Goal: Task Accomplishment & Management: Use online tool/utility

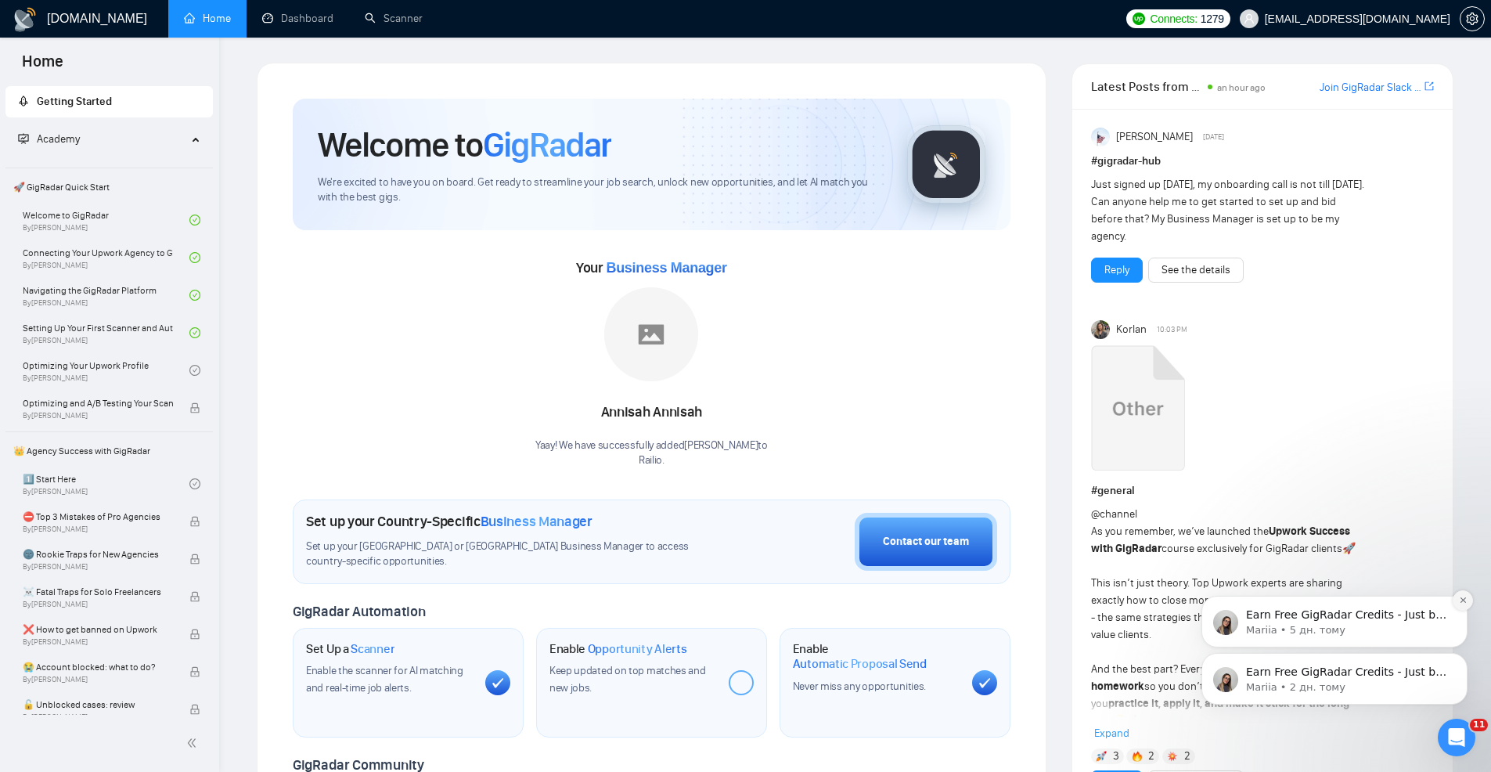
click at [1460, 601] on icon "Dismiss notification" at bounding box center [1463, 600] width 9 height 9
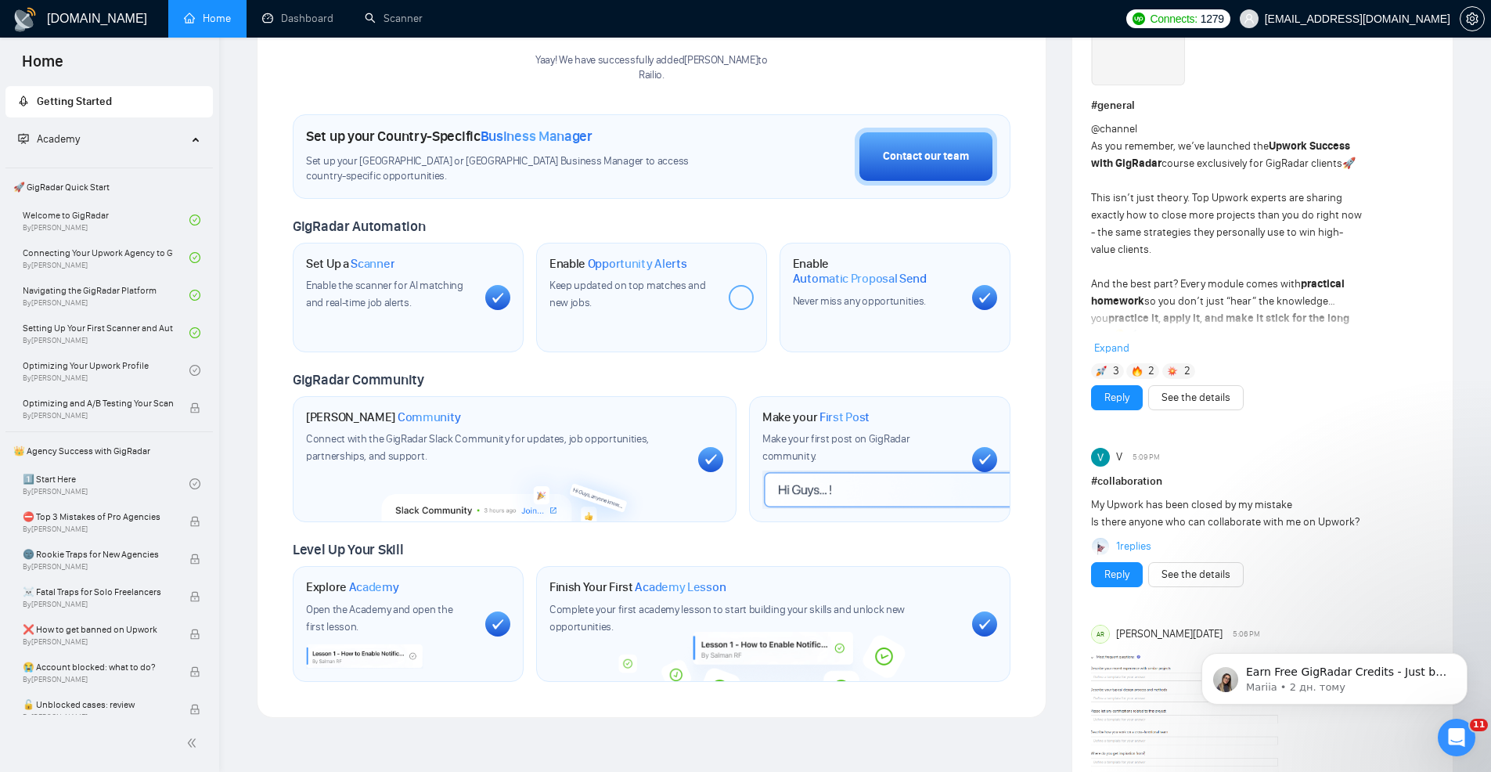
scroll to position [391, 0]
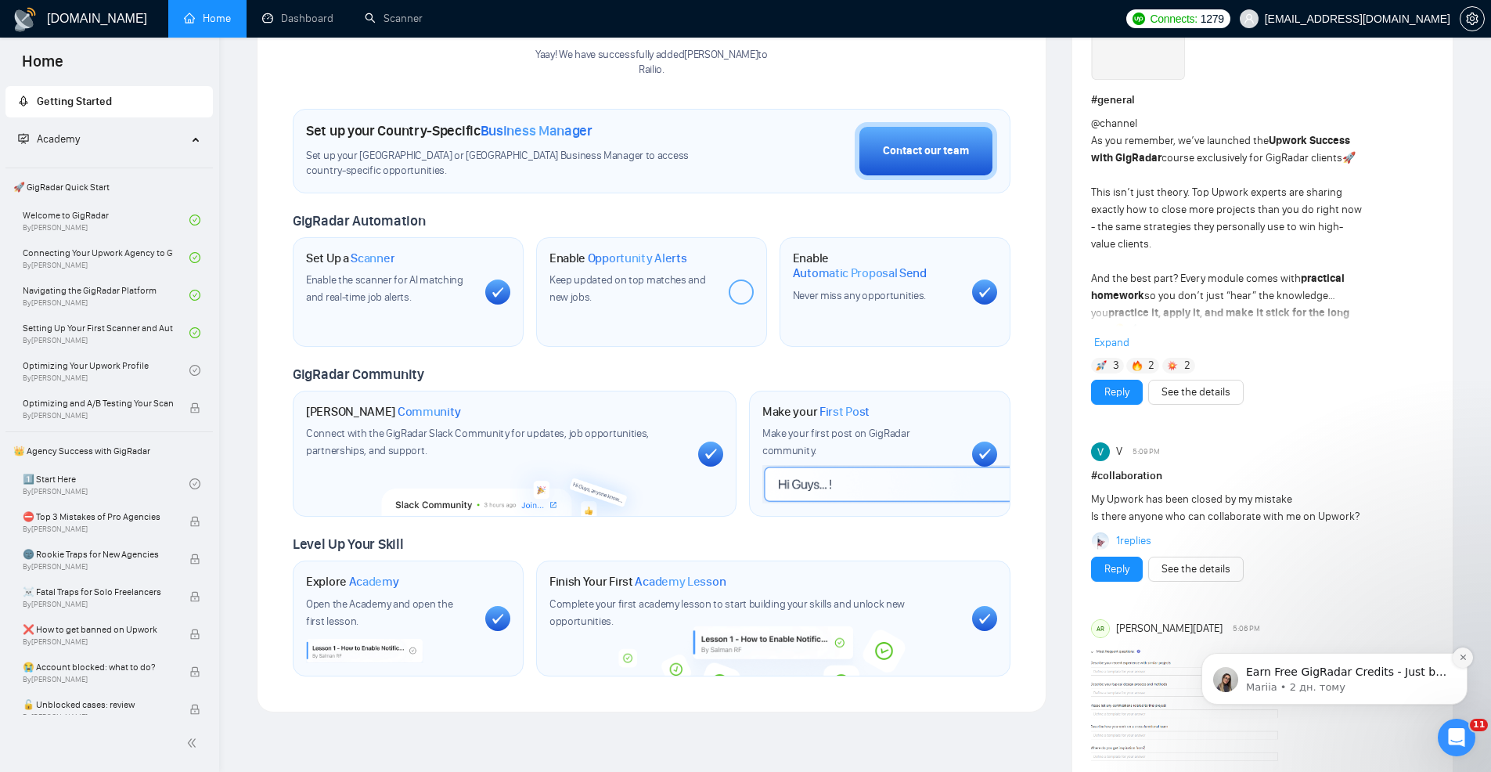
click at [1460, 654] on icon "Dismiss notification" at bounding box center [1463, 657] width 9 height 9
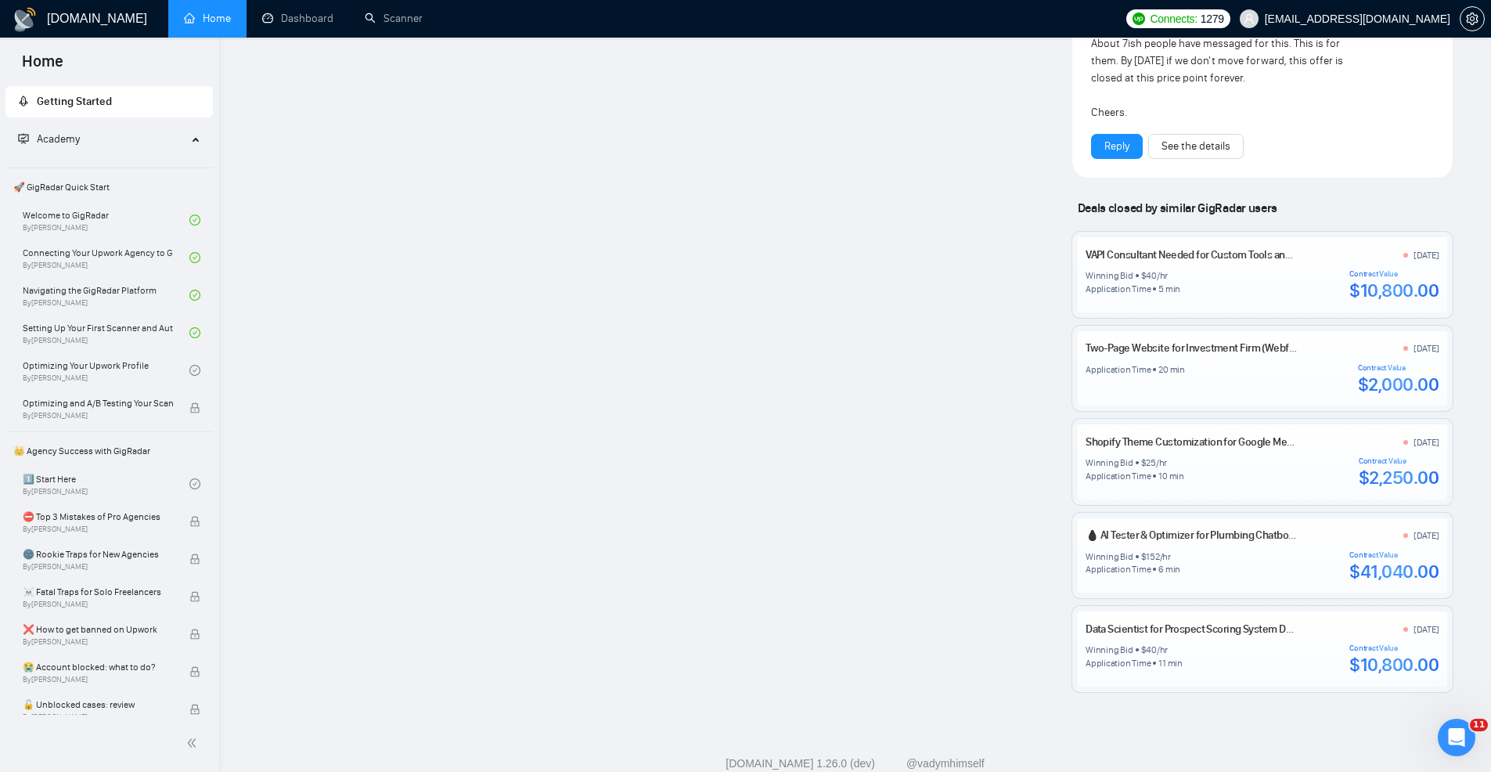
scroll to position [1497, 0]
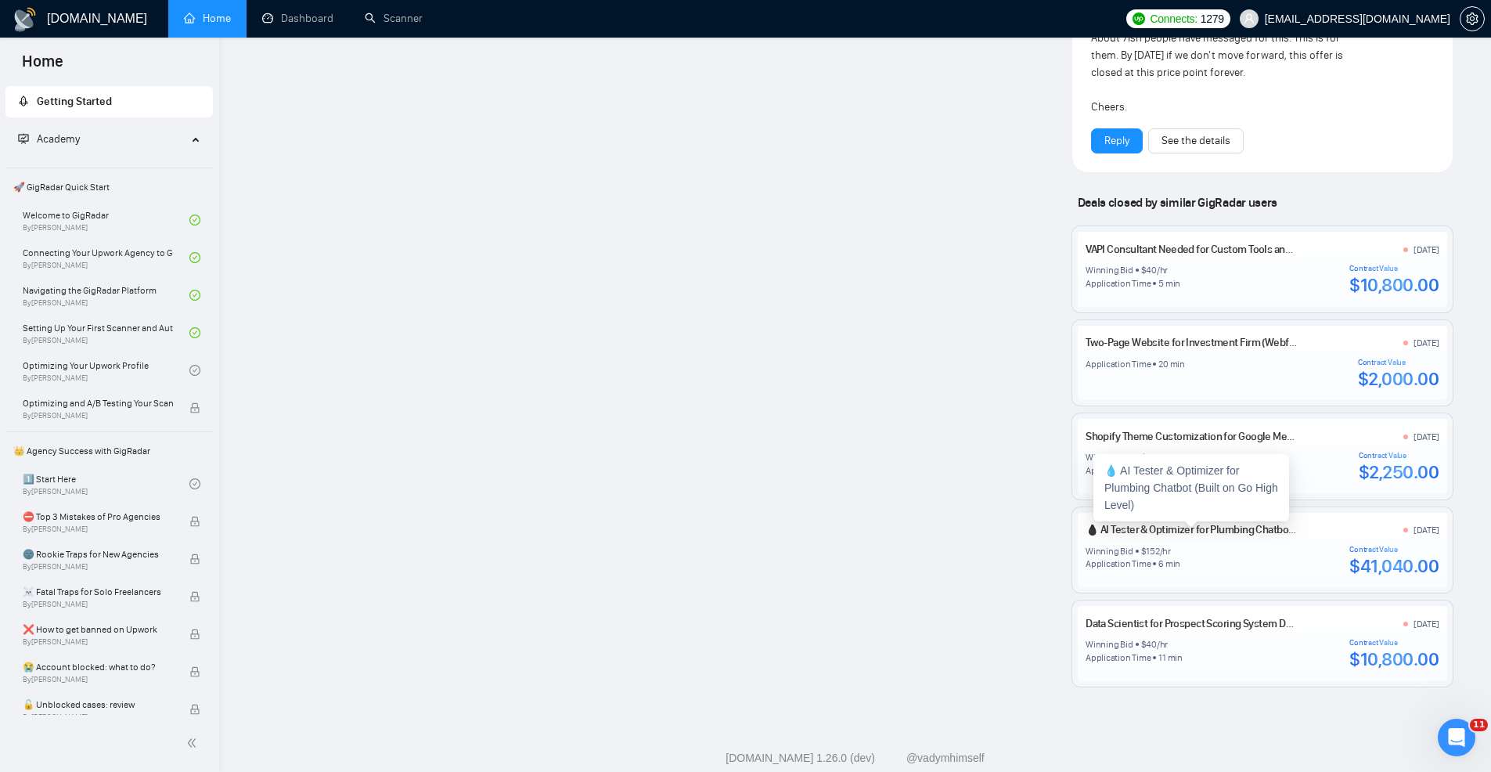
click at [1136, 534] on link "💧 AI Tester & Optimizer for Plumbing Chatbot (Built on Go High Level)" at bounding box center [1242, 529] width 312 height 13
click at [331, 25] on link "Dashboard" at bounding box center [297, 18] width 71 height 13
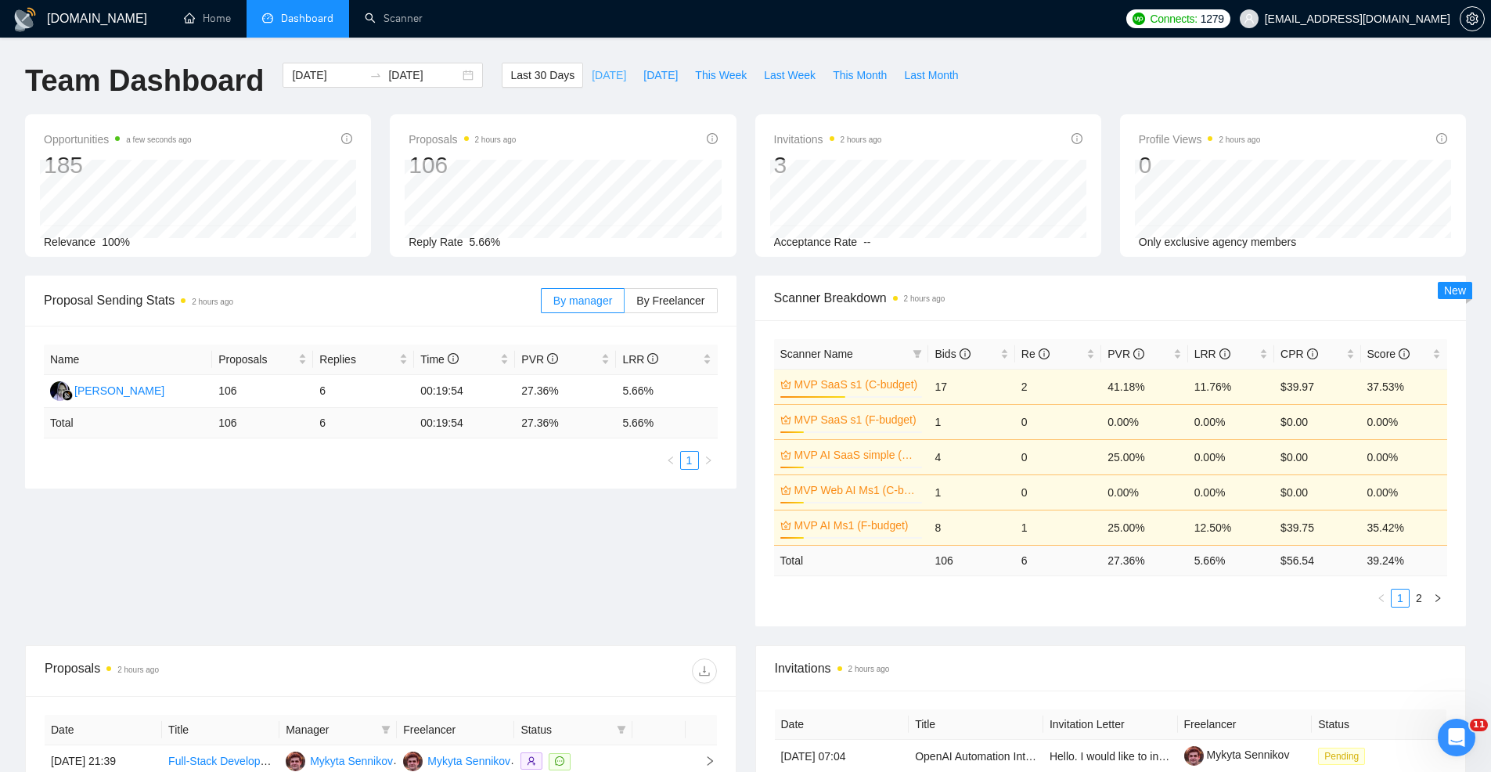
click at [594, 67] on span "[DATE]" at bounding box center [609, 75] width 34 height 17
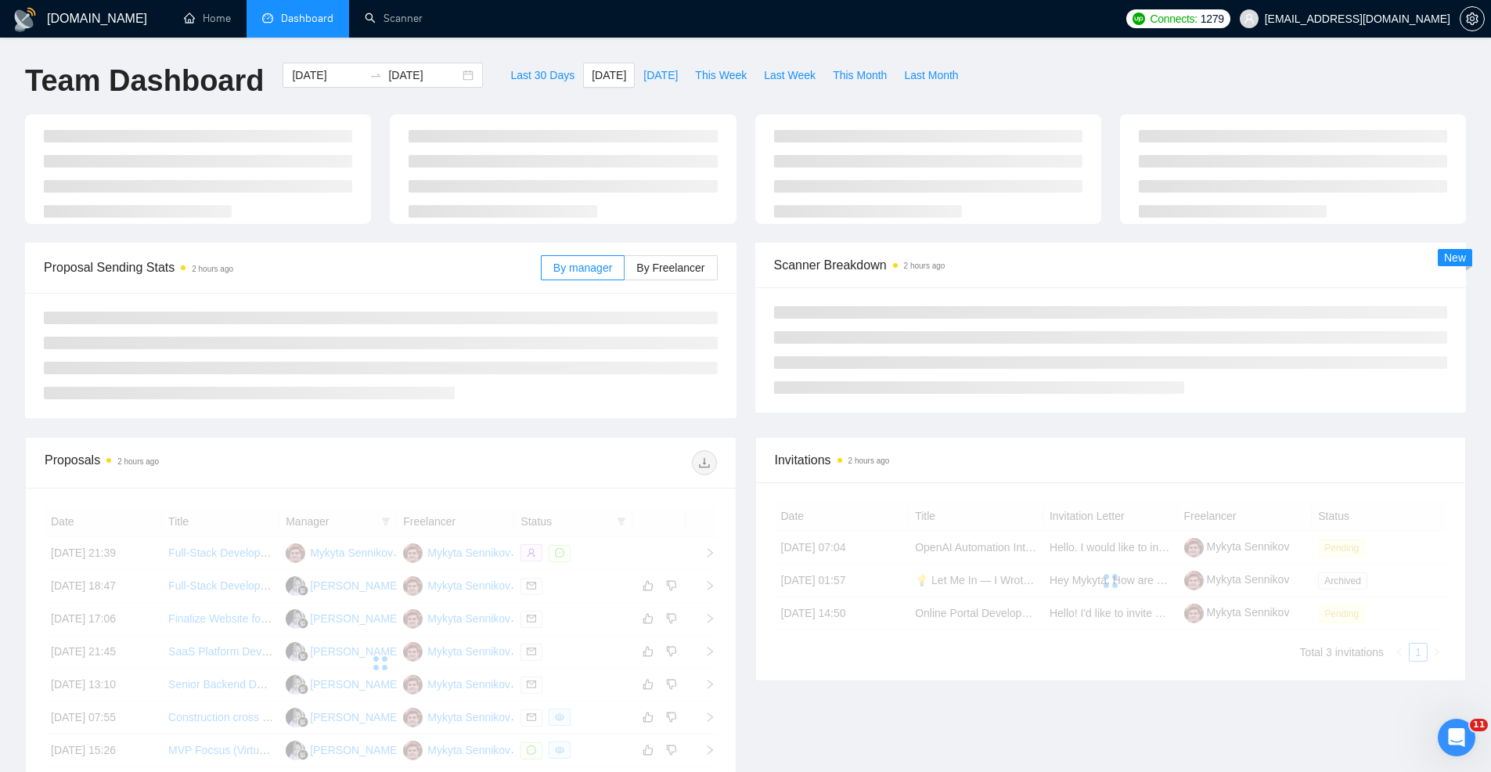
type input "[DATE]"
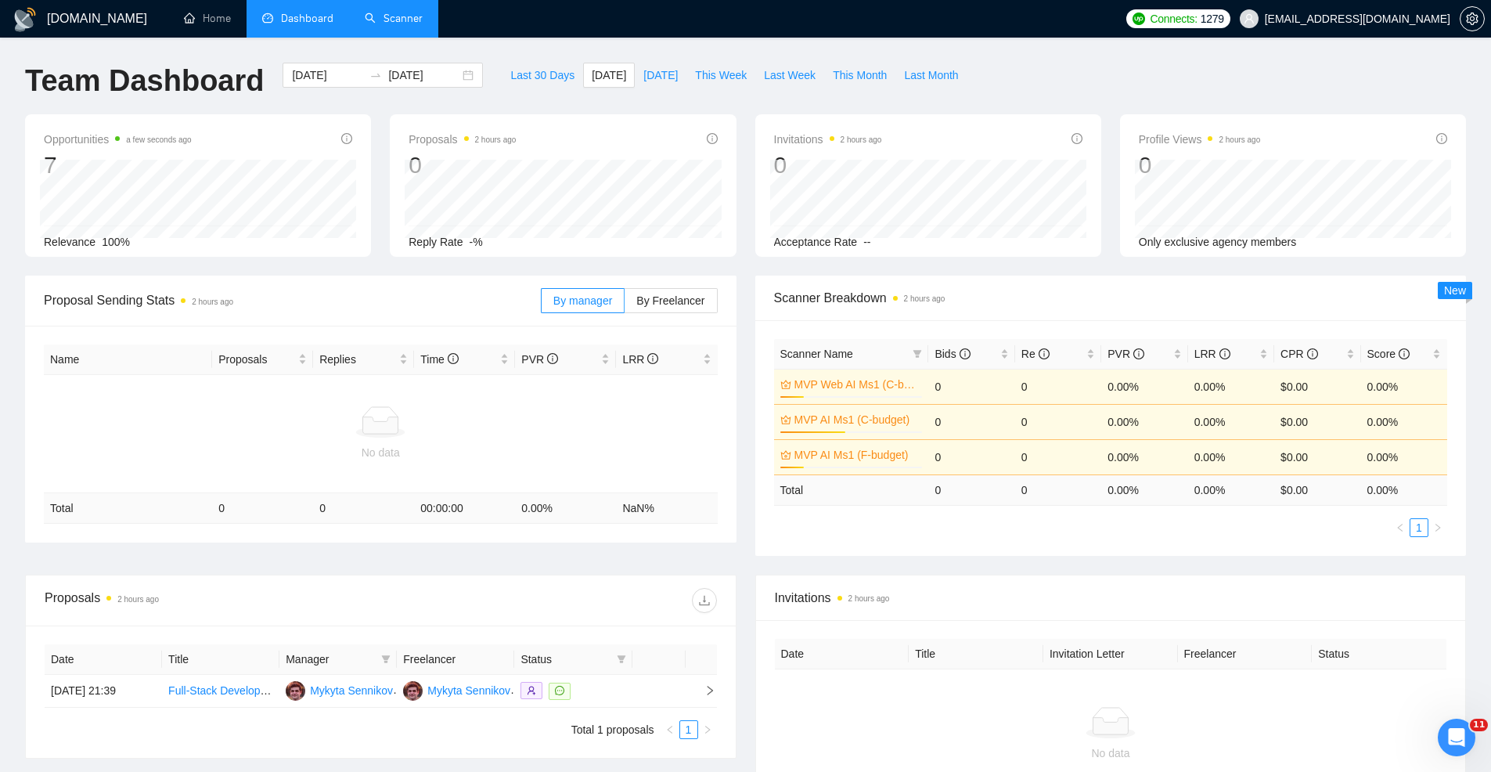
click at [400, 25] on link "Scanner" at bounding box center [394, 18] width 58 height 13
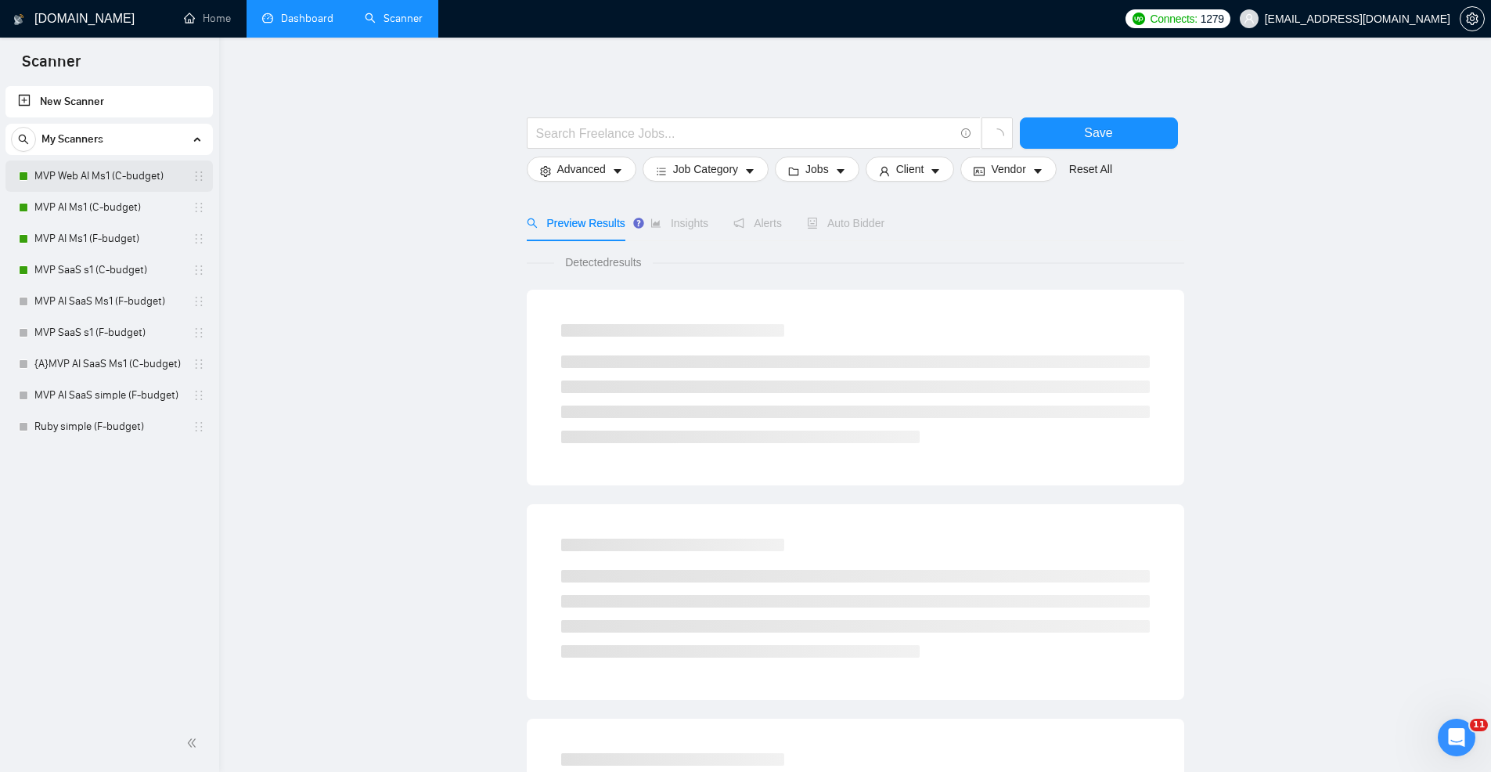
click at [125, 174] on link "MVP Web AI Ms1 (C-budget)" at bounding box center [108, 175] width 149 height 31
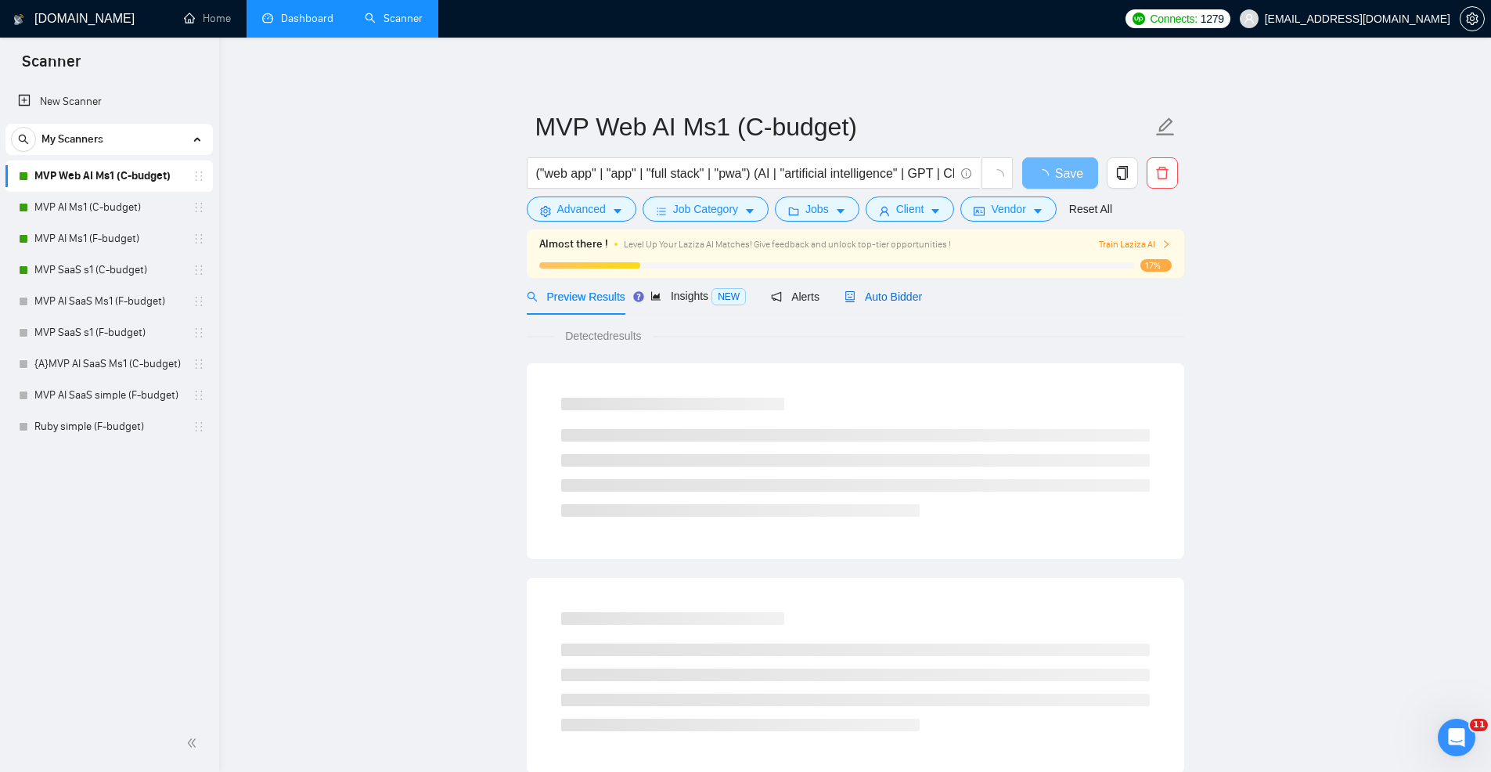
click at [883, 294] on span "Auto Bidder" at bounding box center [883, 296] width 77 height 13
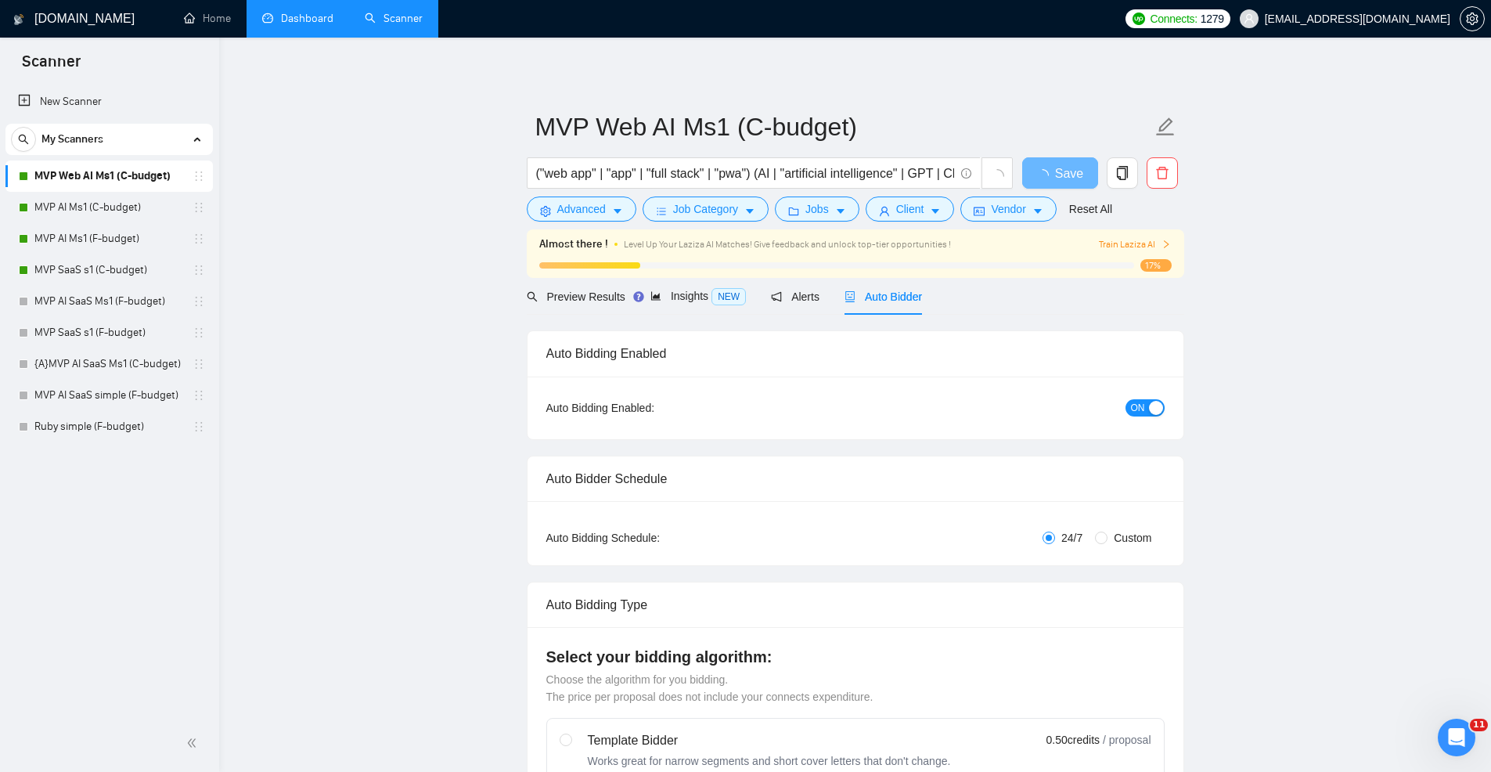
radio input "false"
radio input "true"
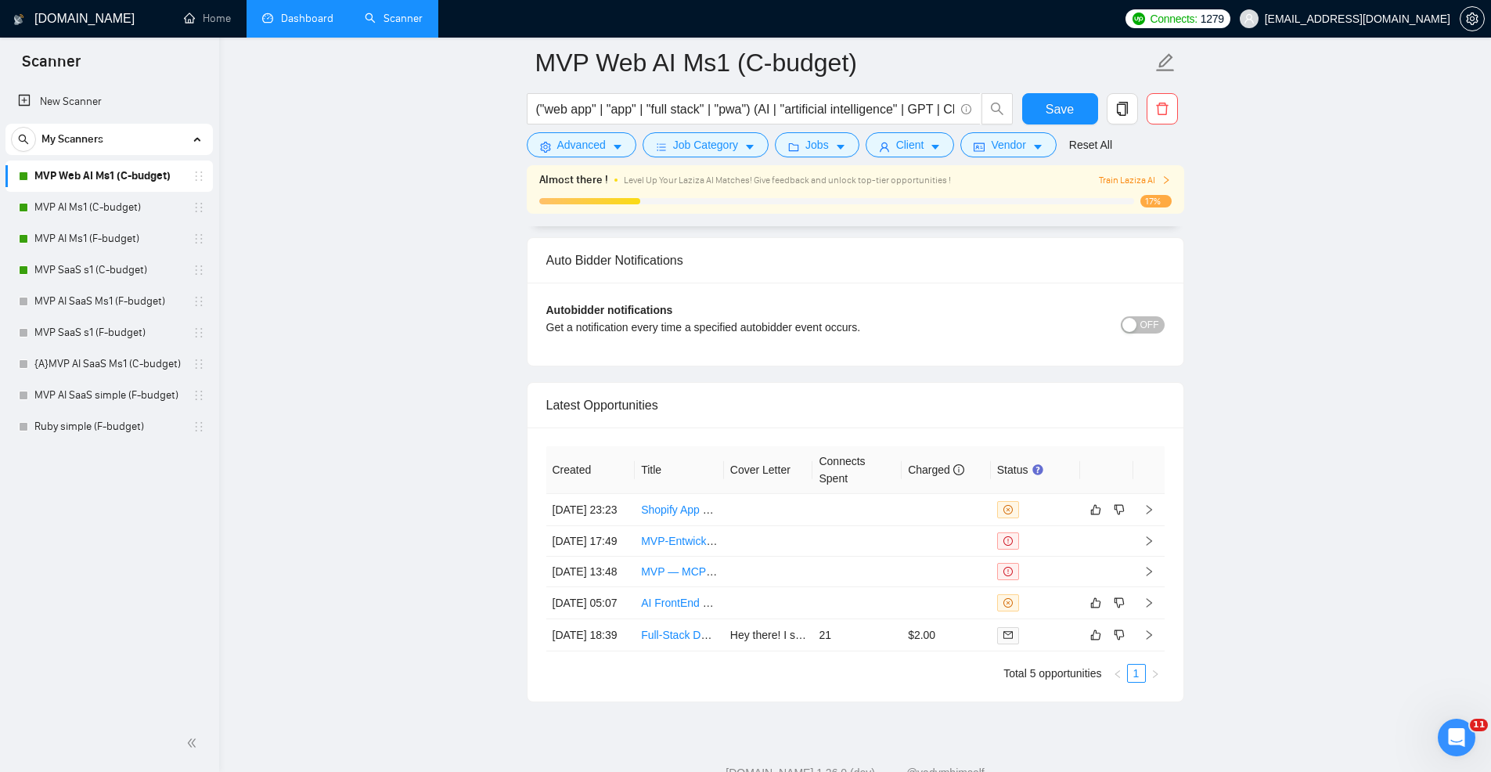
scroll to position [4056, 0]
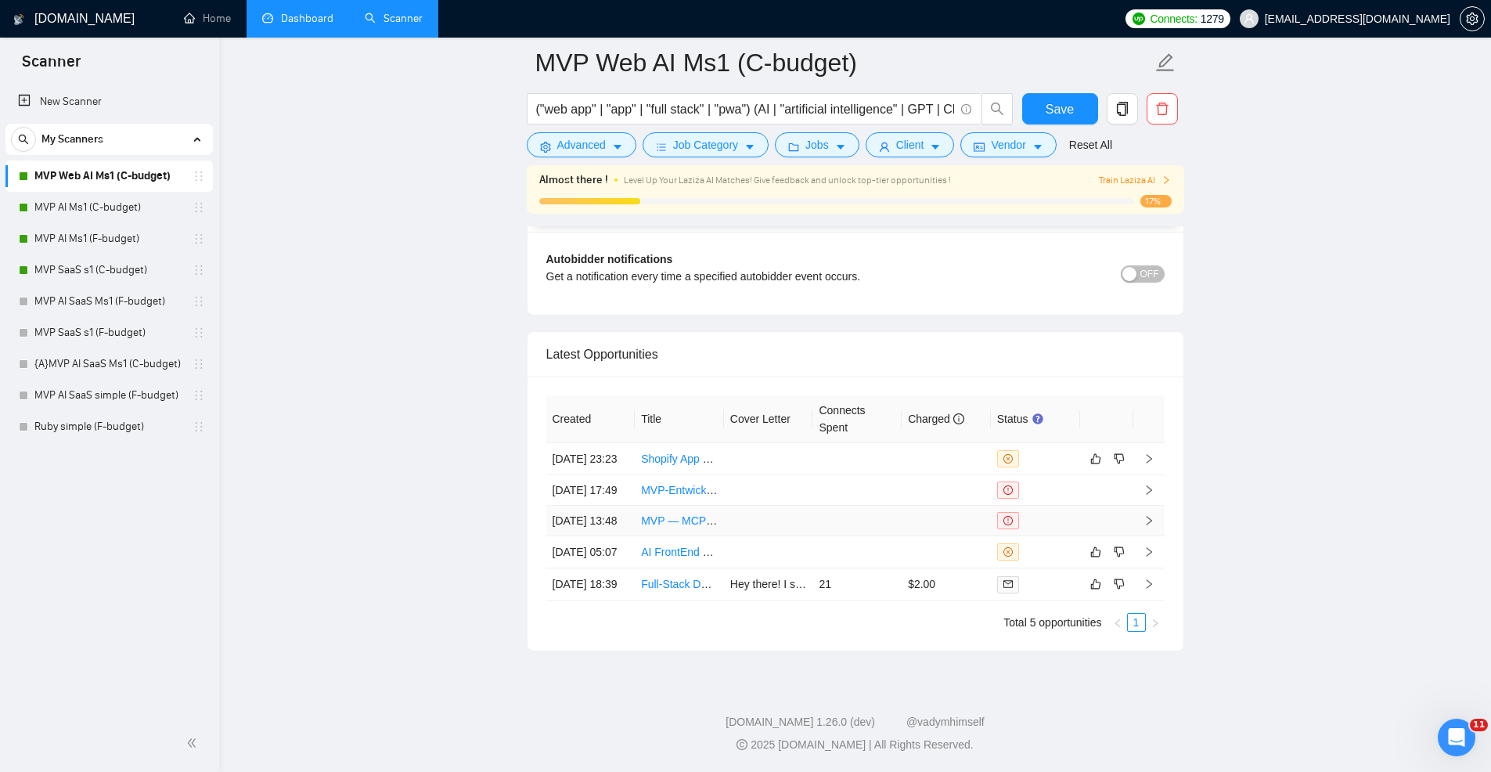
click at [957, 506] on td at bounding box center [946, 521] width 89 height 31
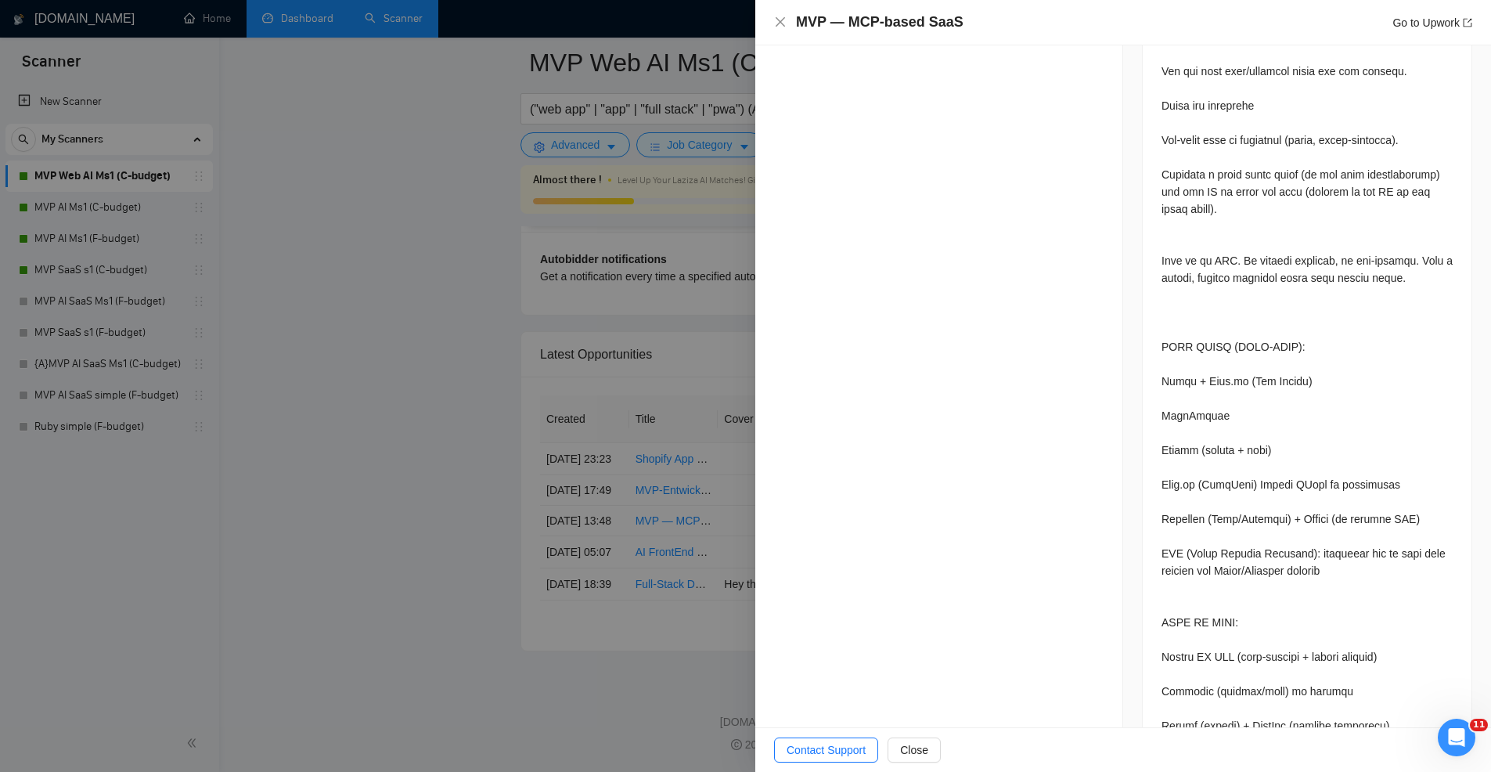
scroll to position [1764, 0]
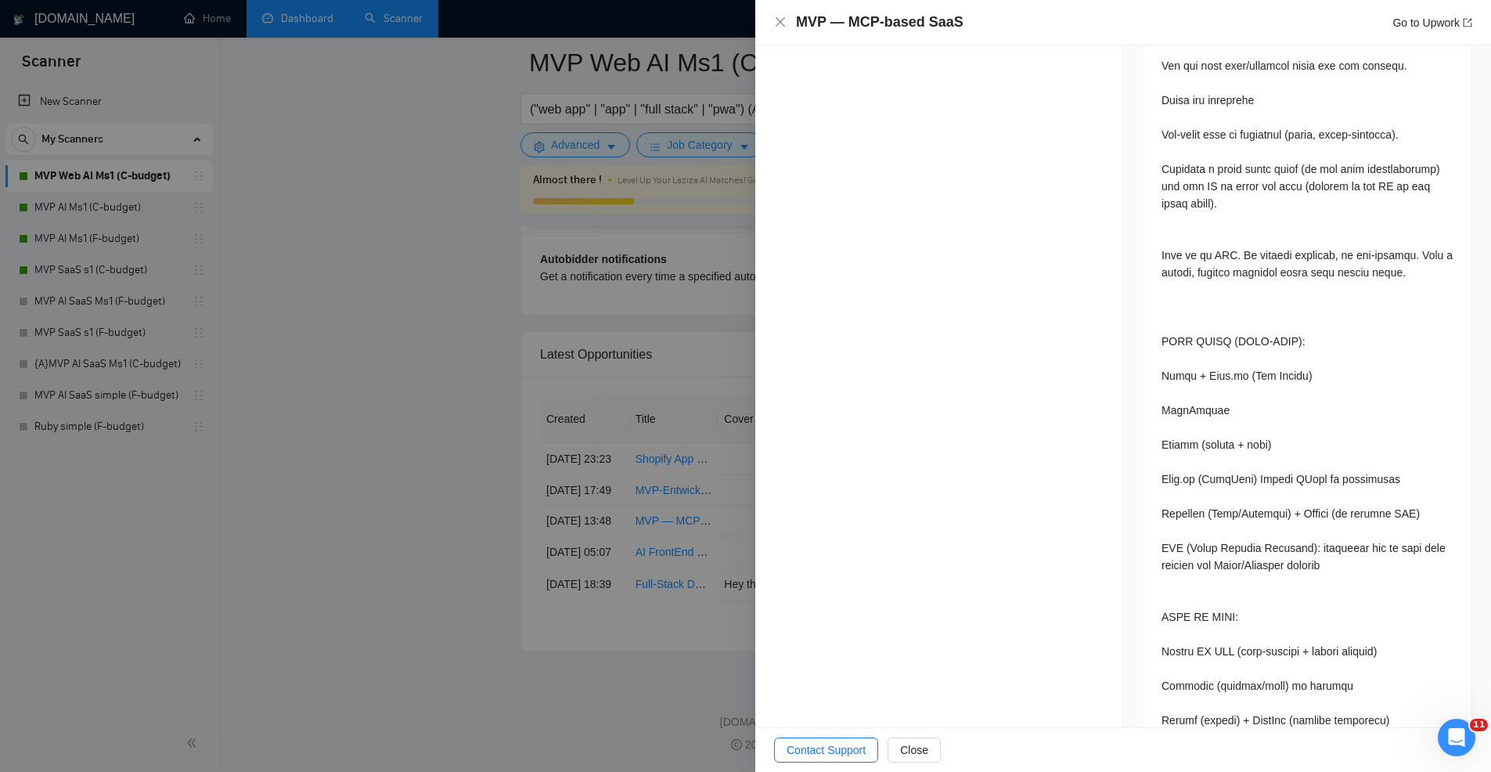
click at [571, 333] on div at bounding box center [745, 386] width 1491 height 772
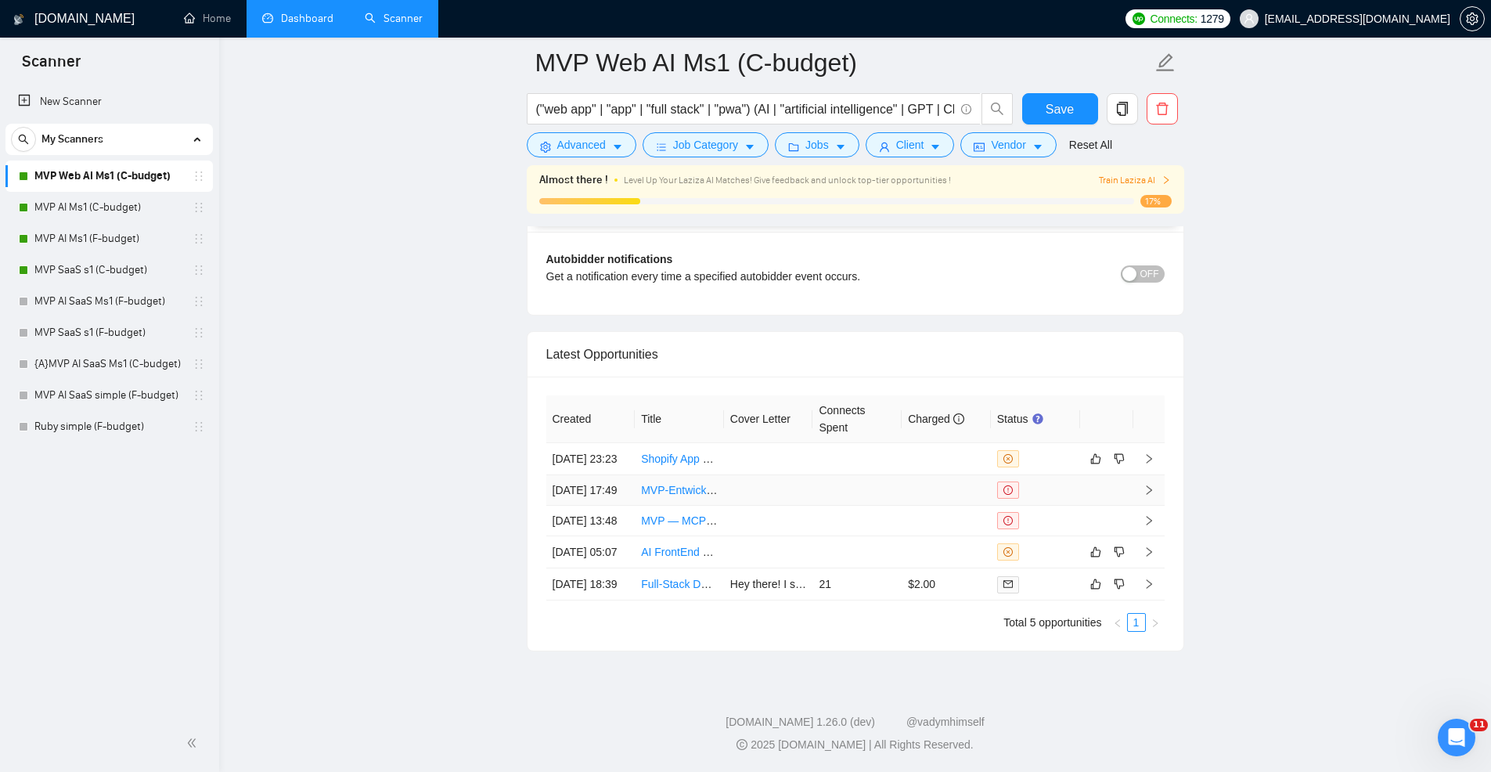
click at [824, 475] on td at bounding box center [857, 490] width 89 height 31
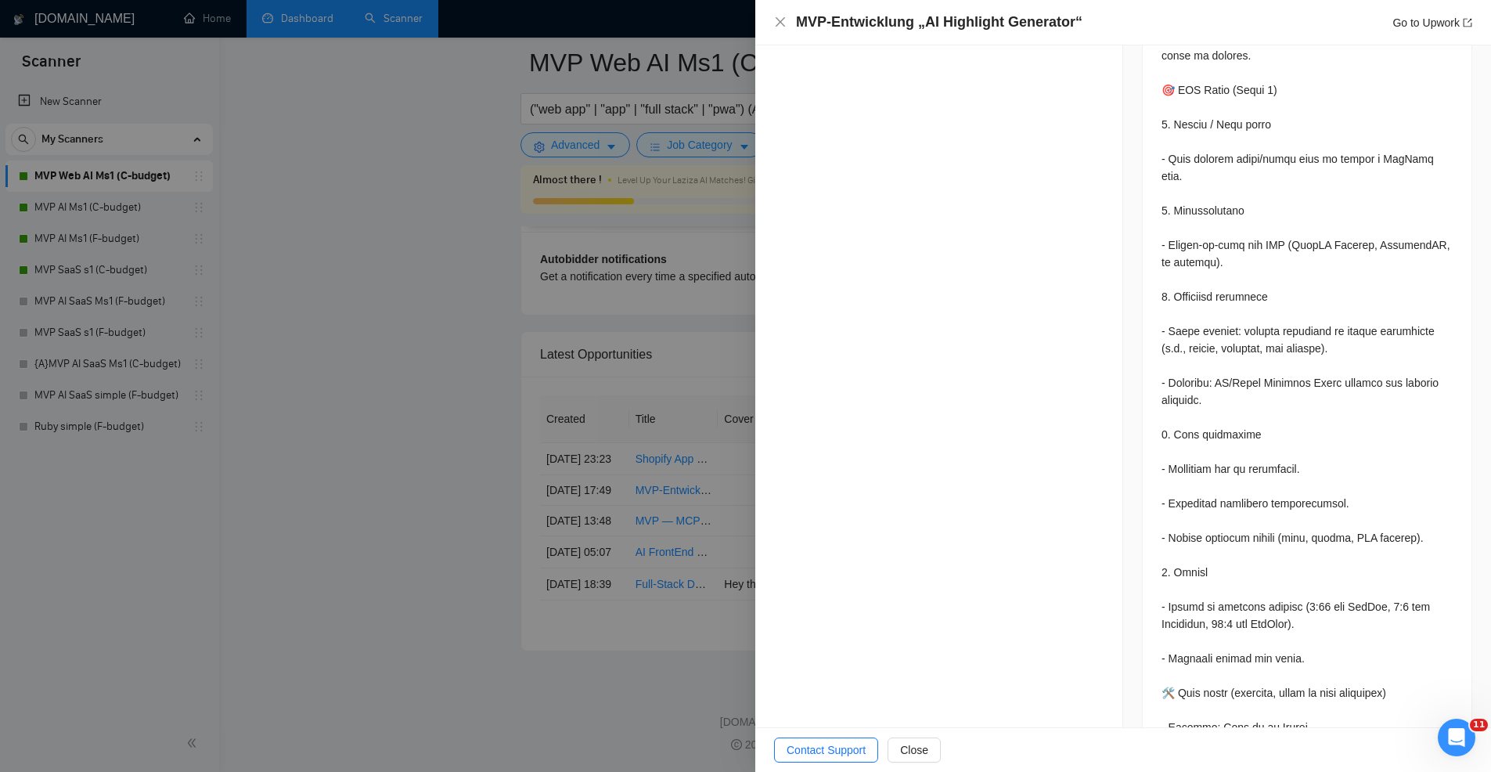
scroll to position [1004, 0]
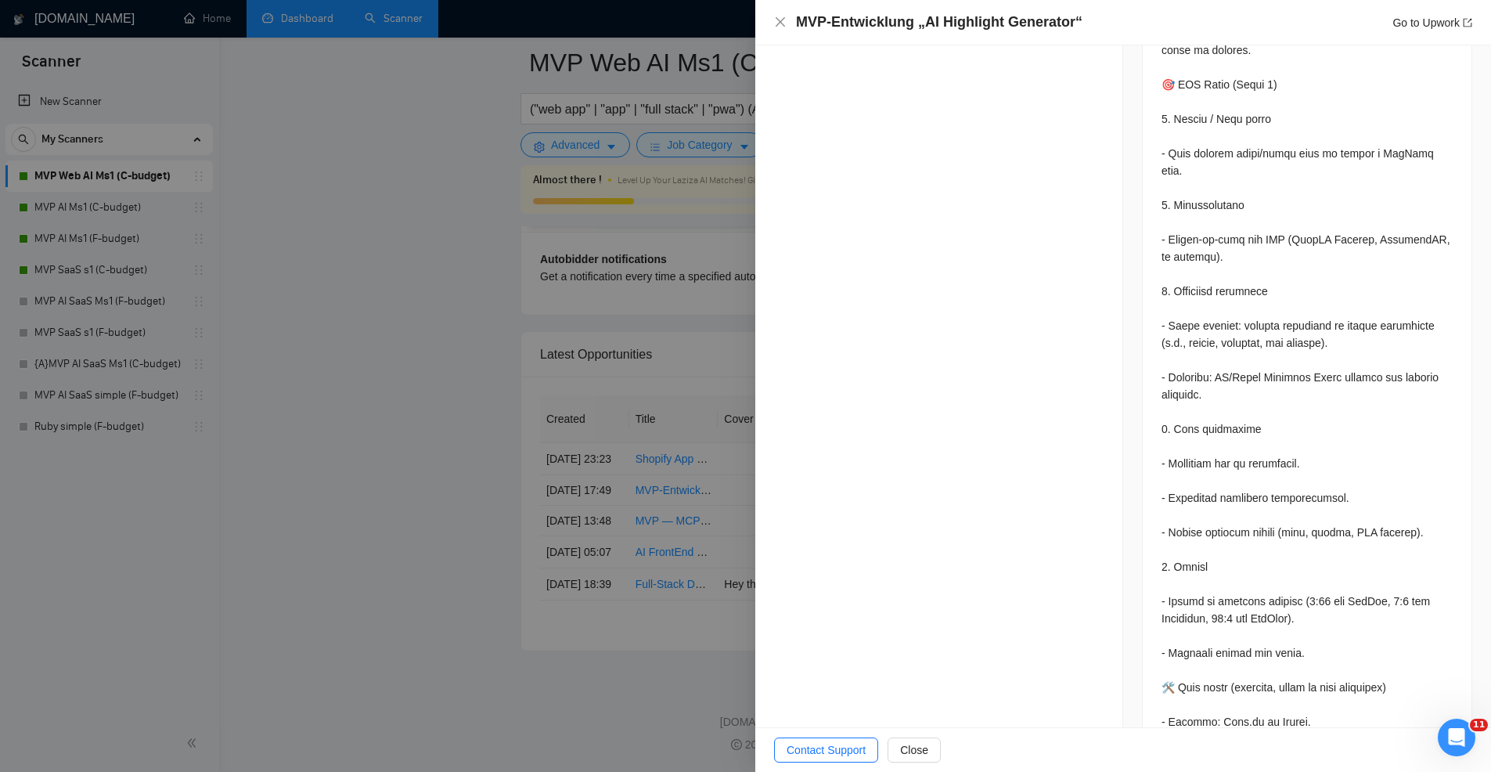
click at [648, 257] on div at bounding box center [745, 386] width 1491 height 772
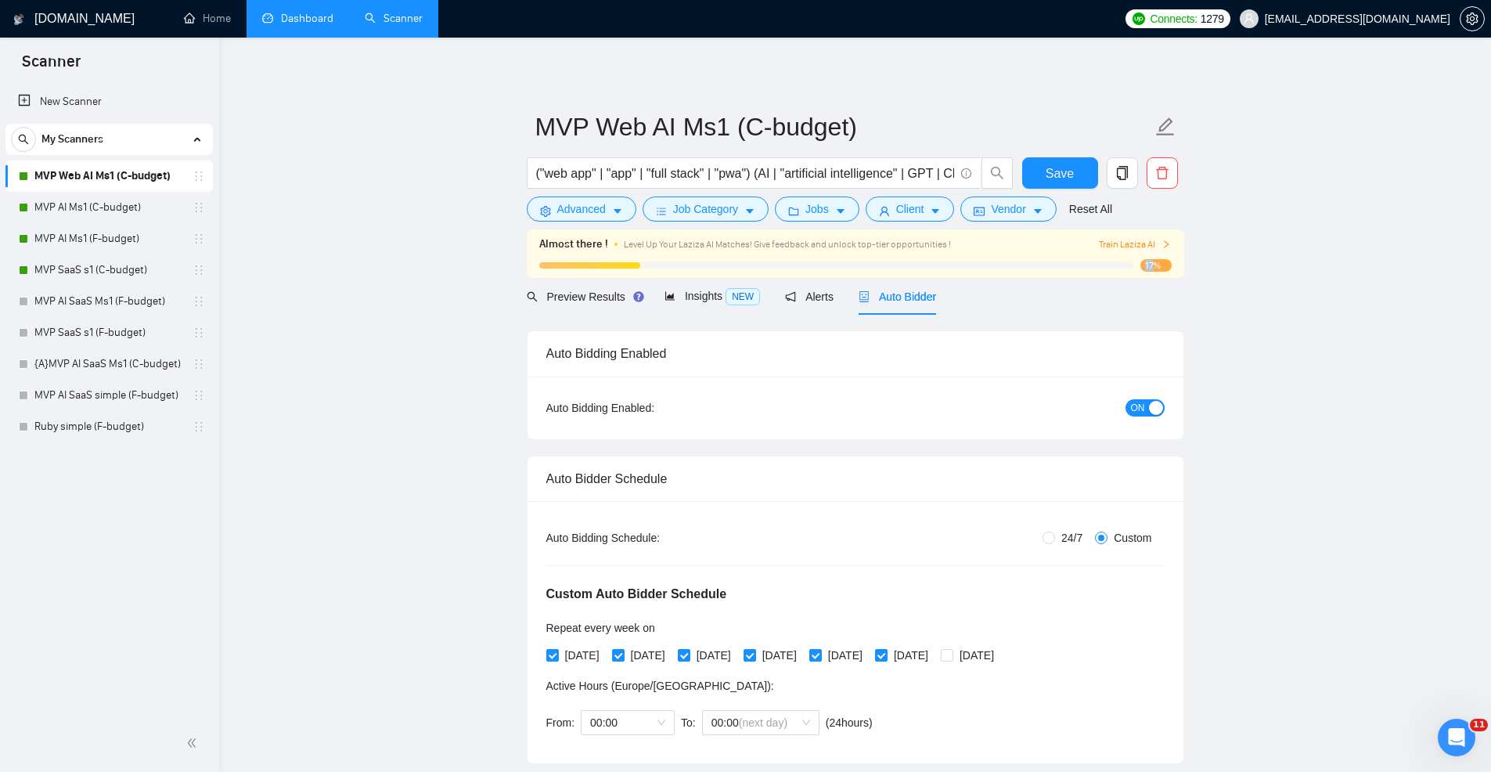
drag, startPoint x: 1155, startPoint y: 265, endPoint x: 1134, endPoint y: 265, distance: 21.1
click at [1134, 265] on div "17%" at bounding box center [855, 265] width 632 height 13
click at [103, 203] on link "MVP AI Ms1 (C-budget)" at bounding box center [108, 207] width 149 height 31
